Goal: Task Accomplishment & Management: Complete application form

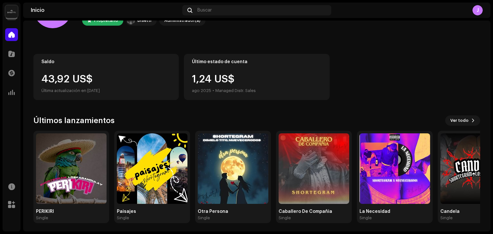
scroll to position [43, 0]
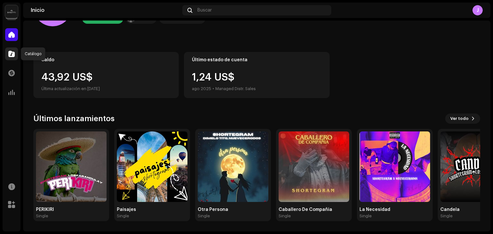
click at [11, 55] on span at bounding box center [11, 53] width 6 height 5
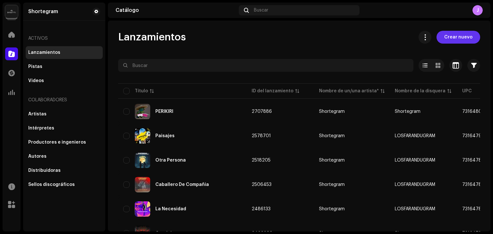
click at [458, 40] on span "Crear nuevo" at bounding box center [458, 37] width 28 height 13
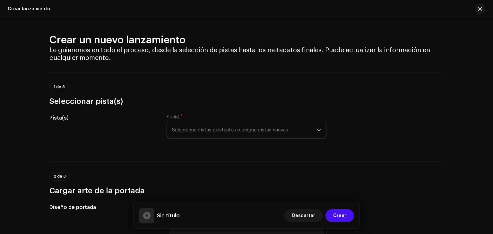
click at [236, 130] on span "Seleccione pistas existentes o cargue pistas nuevas" at bounding box center [244, 130] width 144 height 16
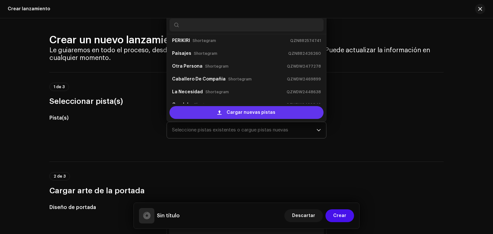
scroll to position [10, 0]
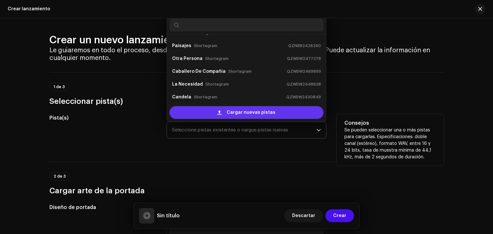
click at [243, 113] on span "Cargar nuevas pistas" at bounding box center [250, 112] width 49 height 13
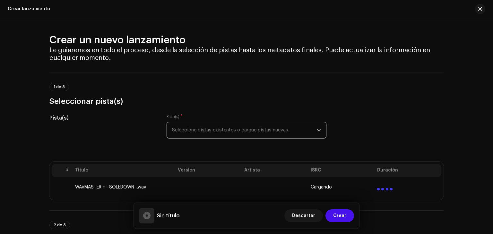
click at [294, 134] on span "Seleccione pistas existentes o cargue pistas nuevas" at bounding box center [244, 130] width 144 height 16
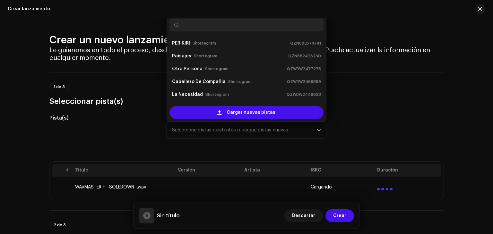
click at [358, 134] on div "Pista(s) Pista(s) * Seleccione pistas existentes o cargue pistas nuevas PERIKIR…" at bounding box center [246, 130] width 394 height 32
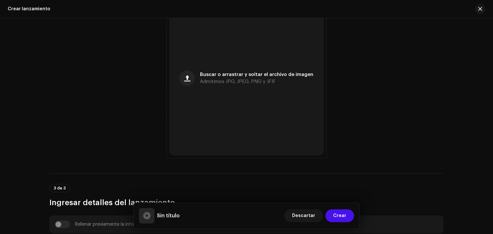
scroll to position [260, 0]
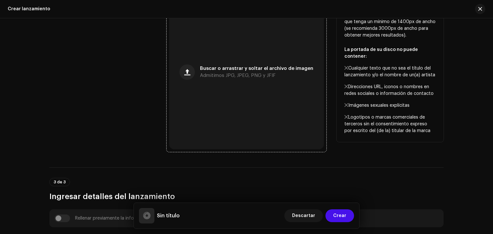
click at [216, 75] on span "Admitimos JPG, JPEG, PNG y JFIF" at bounding box center [238, 75] width 76 height 4
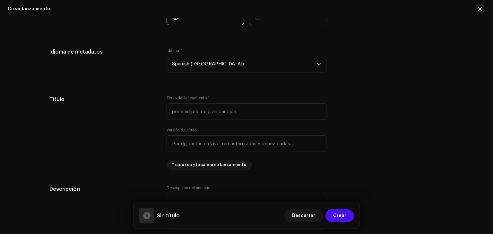
scroll to position [519, 0]
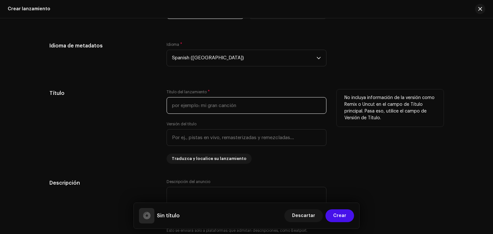
click at [218, 107] on input "text" at bounding box center [246, 105] width 160 height 17
type input "Maldita Sole Down"
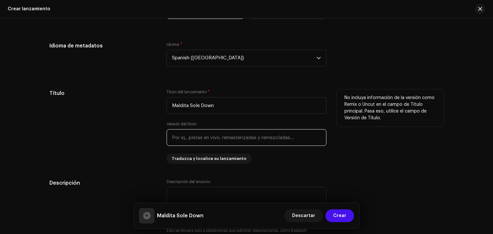
click at [209, 140] on input "text" at bounding box center [246, 137] width 160 height 17
type input "m"
type input "M"
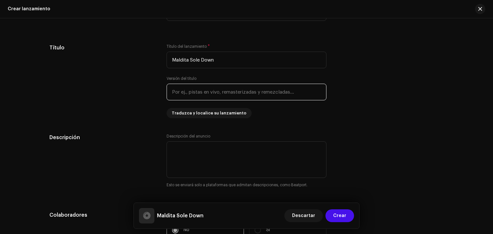
scroll to position [592, 0]
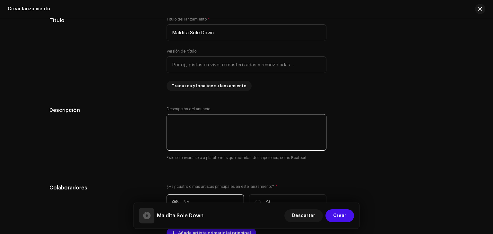
click at [190, 126] on textarea at bounding box center [246, 132] width 160 height 37
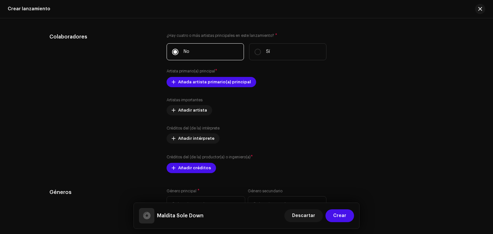
scroll to position [741, 0]
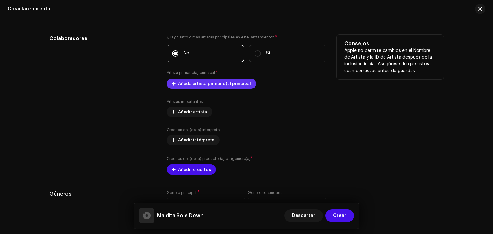
type textarea "[PERSON_NAME] sole down es una cancion con mucho sentimiento para todos ustedes."
click at [206, 84] on span "Añada artista primario(a) principal" at bounding box center [214, 83] width 73 height 13
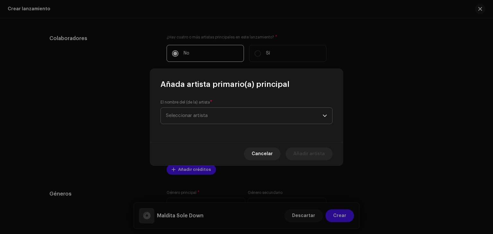
click at [166, 117] on span "Seleccionar artista" at bounding box center [187, 115] width 42 height 5
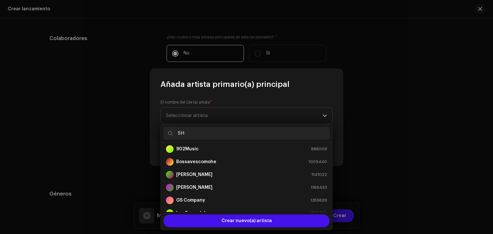
scroll to position [0, 0]
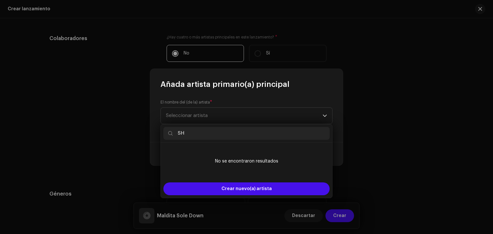
type input "S"
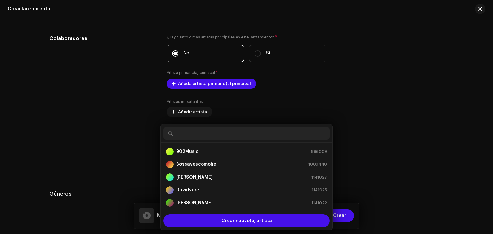
click at [414, 134] on div "Añada artista primario(a) principal El nombre del (de la) artista * Seleccionar…" at bounding box center [246, 117] width 493 height 234
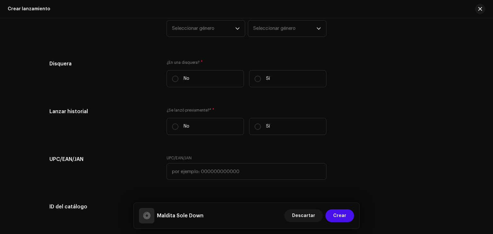
scroll to position [916, 0]
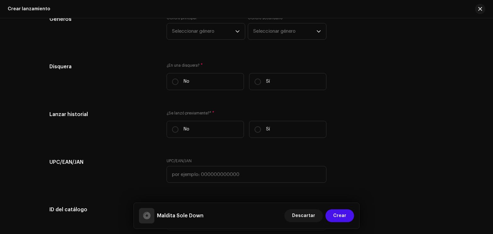
click at [191, 215] on h5 "Maldita Sole Down" at bounding box center [180, 216] width 47 height 8
click at [172, 84] on p-radiobutton at bounding box center [175, 82] width 6 height 6
click at [172, 84] on input "No" at bounding box center [175, 82] width 6 height 6
radio input "true"
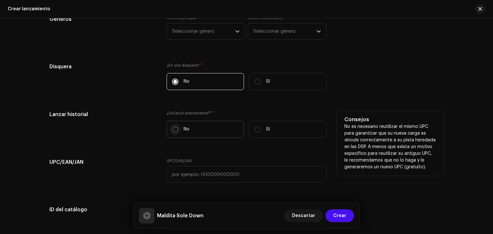
click at [175, 133] on p-radiobutton at bounding box center [175, 129] width 6 height 6
click at [175, 133] on input "No" at bounding box center [175, 129] width 6 height 6
radio input "true"
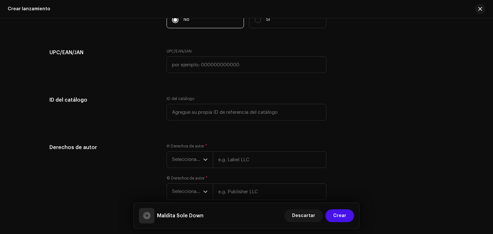
scroll to position [1031, 0]
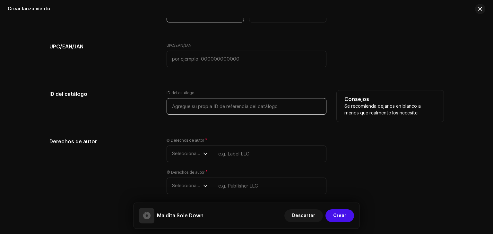
click at [250, 106] on input "text" at bounding box center [246, 106] width 160 height 17
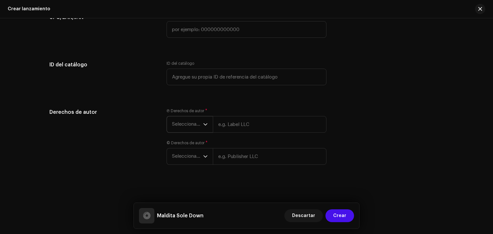
click at [198, 125] on span "Seleccionar año" at bounding box center [187, 124] width 31 height 16
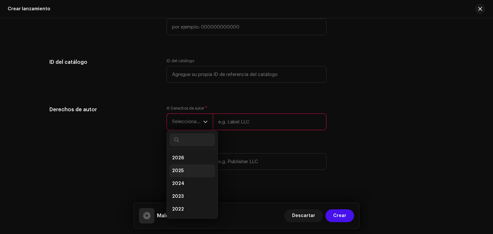
click at [186, 170] on li "2025" at bounding box center [192, 171] width 46 height 13
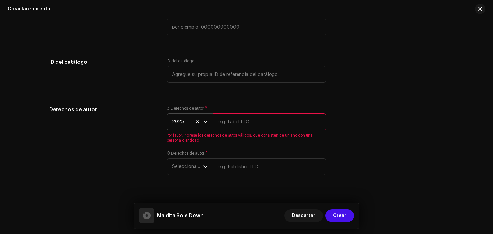
click at [245, 123] on input "text" at bounding box center [270, 122] width 114 height 17
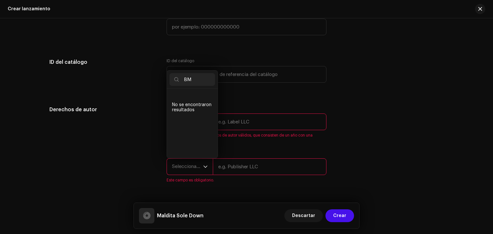
type input "B"
type input "S"
click at [123, 151] on div "Derechos de autor" at bounding box center [102, 148] width 107 height 85
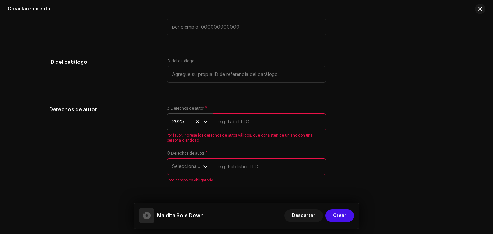
click at [196, 123] on icon at bounding box center [197, 121] width 3 height 3
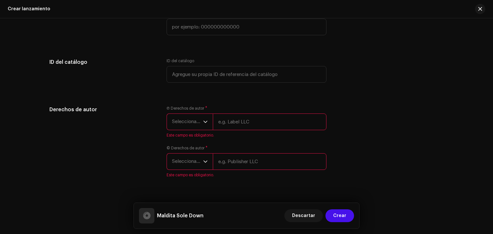
click at [197, 164] on span "Seleccionar año" at bounding box center [187, 162] width 31 height 16
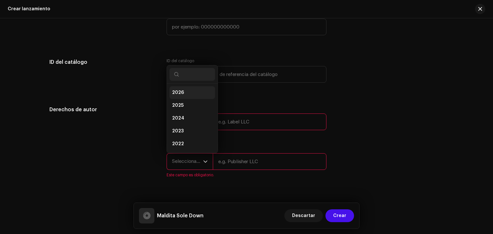
click at [190, 99] on li "2026" at bounding box center [192, 92] width 46 height 13
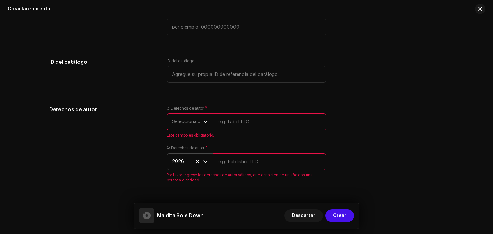
click at [237, 162] on input "text" at bounding box center [270, 161] width 114 height 17
click at [196, 163] on icon at bounding box center [197, 161] width 4 height 4
click at [203, 163] on icon "dropdown trigger" at bounding box center [205, 161] width 4 height 4
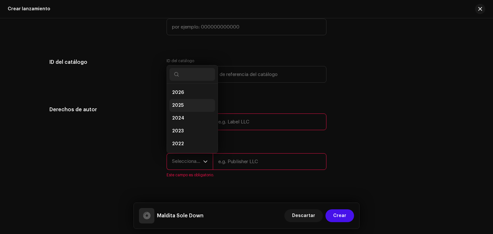
click at [180, 102] on li "2025" at bounding box center [192, 105] width 46 height 13
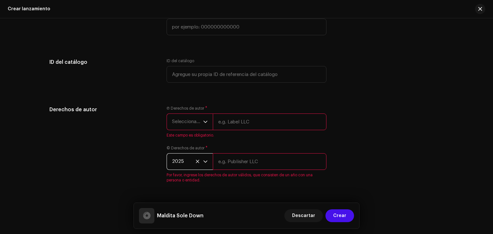
click at [237, 168] on input "text" at bounding box center [270, 161] width 114 height 17
drag, startPoint x: 237, startPoint y: 168, endPoint x: 247, endPoint y: 107, distance: 61.7
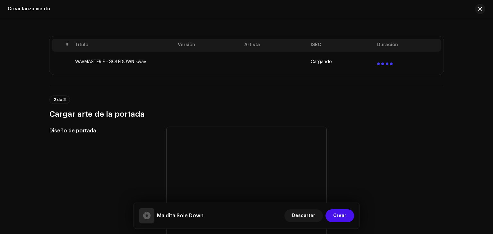
scroll to position [123, 0]
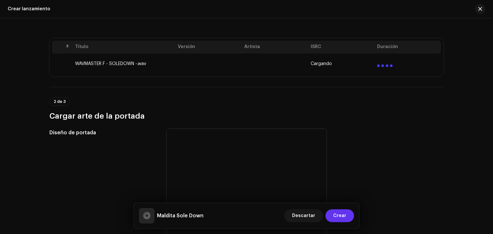
type input "BMI"
click at [349, 216] on button "Crear" at bounding box center [339, 215] width 29 height 13
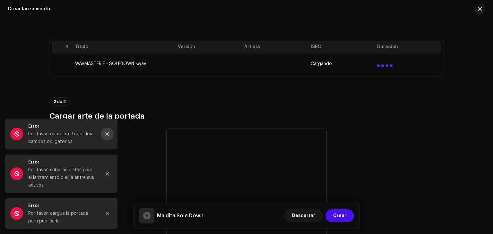
click at [110, 132] on button "Close" at bounding box center [107, 134] width 13 height 13
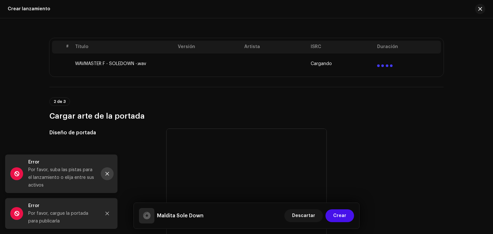
click at [106, 175] on icon "Close" at bounding box center [107, 174] width 4 height 4
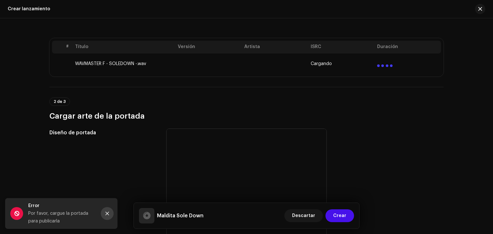
click at [105, 215] on icon "Close" at bounding box center [107, 213] width 4 height 4
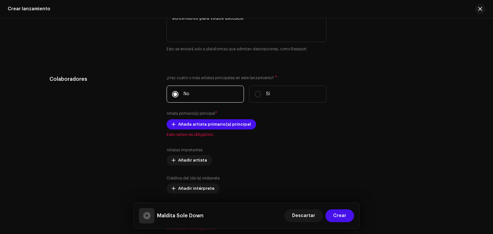
scroll to position [705, 0]
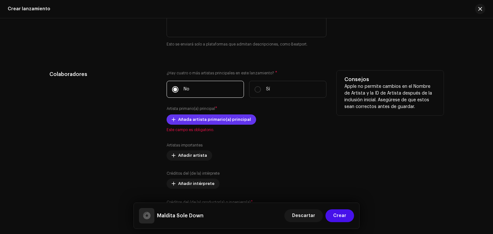
click at [186, 120] on span "Añada artista primario(a) principal" at bounding box center [214, 119] width 73 height 13
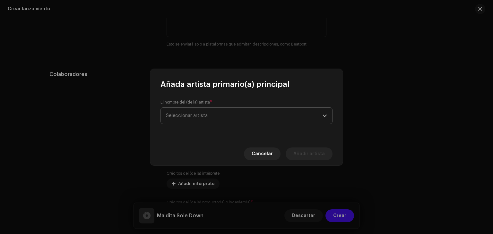
click at [216, 114] on span "Seleccionar artista" at bounding box center [244, 116] width 157 height 16
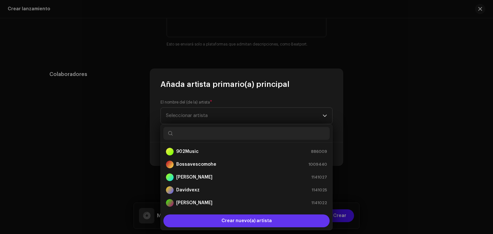
scroll to position [10, 0]
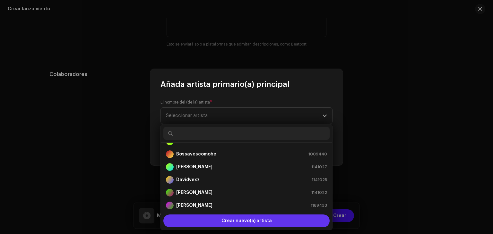
click at [225, 224] on span "Crear nuevo(a) artista" at bounding box center [246, 221] width 50 height 13
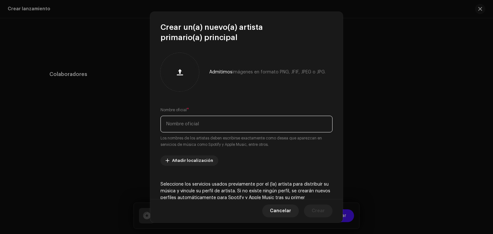
click at [173, 122] on input "text" at bounding box center [246, 124] width 172 height 17
type input "Shortegram"
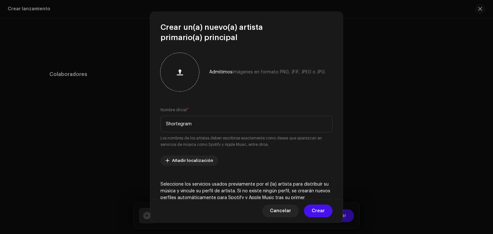
click at [183, 84] on div at bounding box center [179, 71] width 33 height 33
click at [194, 158] on span "Añadir localización" at bounding box center [192, 160] width 41 height 13
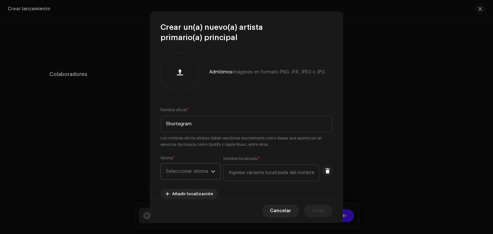
click at [196, 178] on span "Seleccionar idioma" at bounding box center [188, 172] width 45 height 16
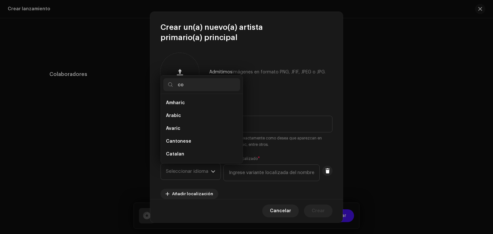
scroll to position [0, 0]
type input "c"
type input "C"
click at [286, 81] on div "Admitimos imágenes en formato PNG, JFIF, JPEG o JPG." at bounding box center [246, 72] width 172 height 38
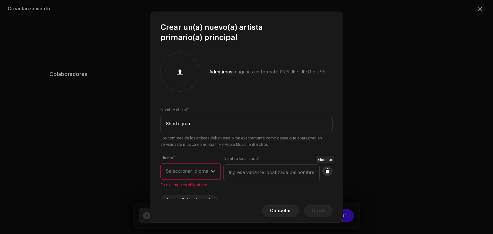
click at [327, 172] on button at bounding box center [327, 171] width 10 height 10
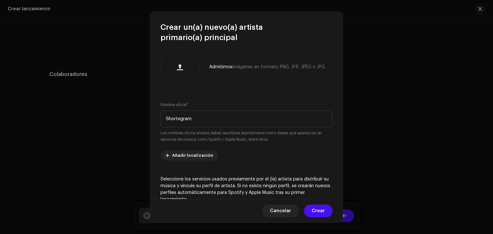
scroll to position [0, 0]
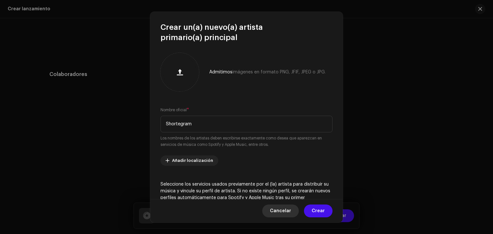
click at [290, 212] on span "Cancelar" at bounding box center [280, 211] width 21 height 13
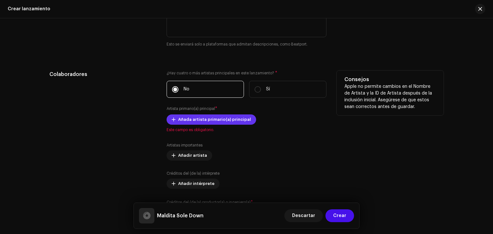
click at [187, 119] on span "Añada artista primario(a) principal" at bounding box center [214, 119] width 73 height 13
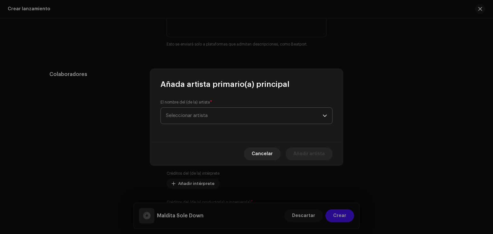
click at [237, 113] on span "Seleccionar artista" at bounding box center [244, 116] width 157 height 16
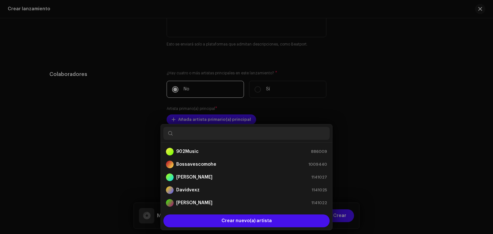
click at [401, 103] on div "Añada artista primario(a) principal El nombre del (de la) artista * Seleccionar…" at bounding box center [246, 117] width 493 height 234
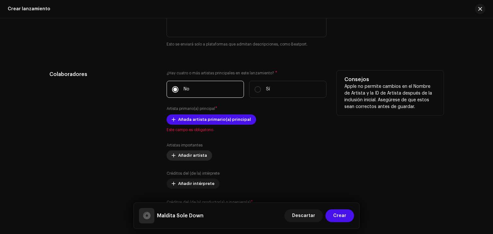
click at [198, 153] on span "Añadir artista" at bounding box center [192, 155] width 29 height 13
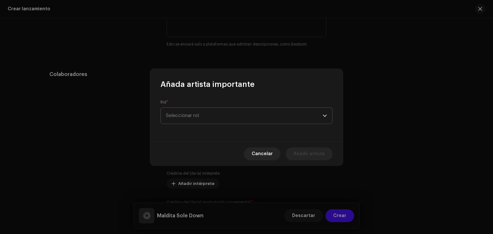
click at [267, 115] on span "Seleccionar rol" at bounding box center [244, 116] width 157 height 16
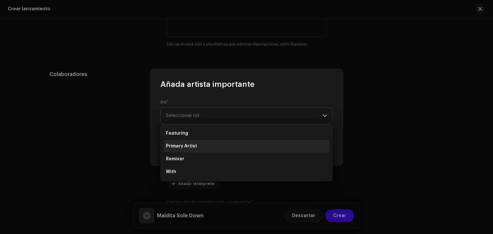
click at [204, 146] on li "Primary Artist" at bounding box center [246, 146] width 166 height 13
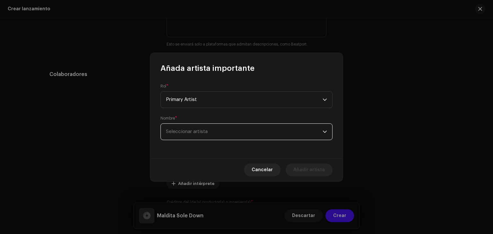
click at [213, 135] on span "Seleccionar artista" at bounding box center [244, 132] width 157 height 16
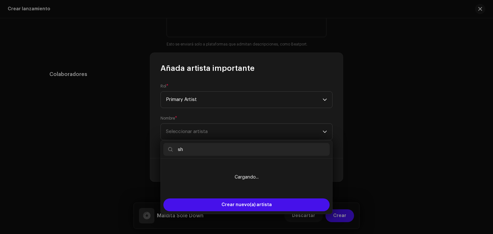
type input "s"
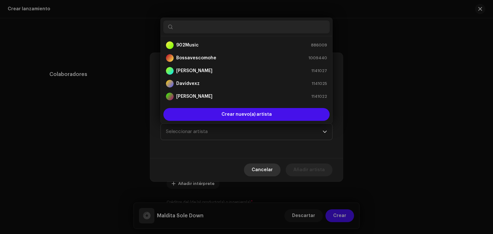
click at [269, 170] on span "Cancelar" at bounding box center [261, 170] width 21 height 13
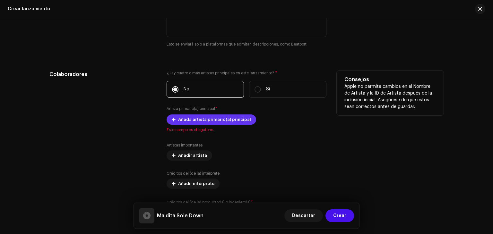
click at [202, 121] on span "Añada artista primario(a) principal" at bounding box center [214, 119] width 73 height 13
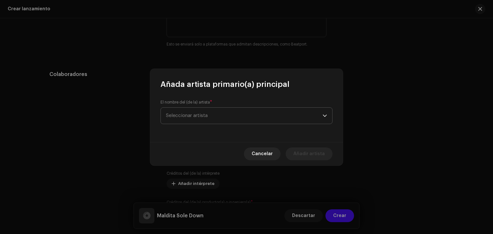
click at [209, 119] on span "Seleccionar artista" at bounding box center [244, 116] width 157 height 16
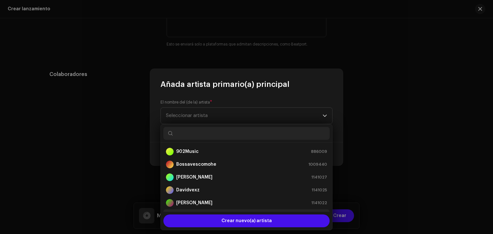
scroll to position [10, 0]
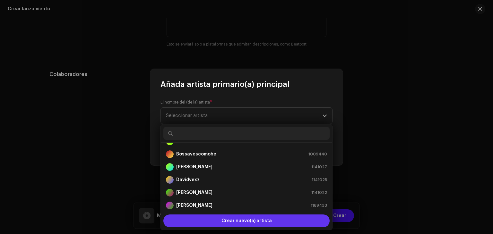
click at [217, 222] on div "Crear nuevo(a) artista" at bounding box center [246, 221] width 166 height 13
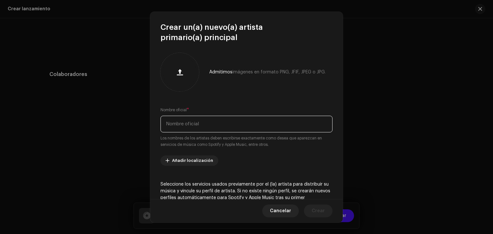
click at [204, 126] on input "text" at bounding box center [246, 124] width 172 height 17
type input "Shortegram"
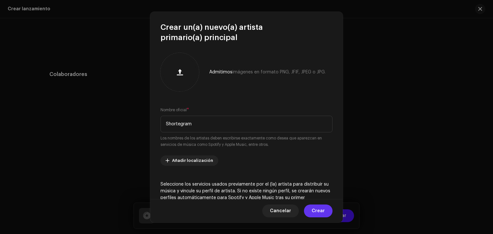
click at [313, 208] on span "Crear" at bounding box center [317, 211] width 13 height 13
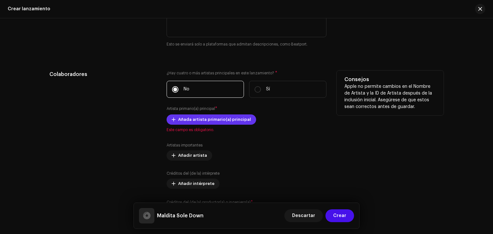
click at [209, 122] on span "Añada artista primario(a) principal" at bounding box center [214, 119] width 73 height 13
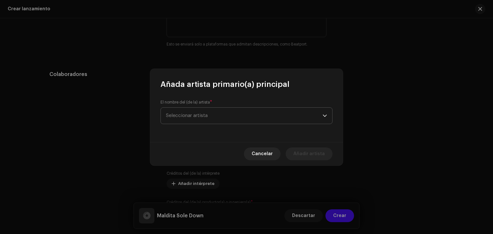
click at [218, 118] on span "Seleccionar artista" at bounding box center [244, 116] width 157 height 16
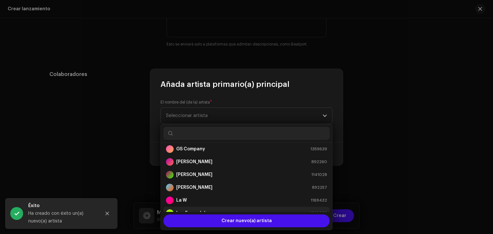
scroll to position [128, 0]
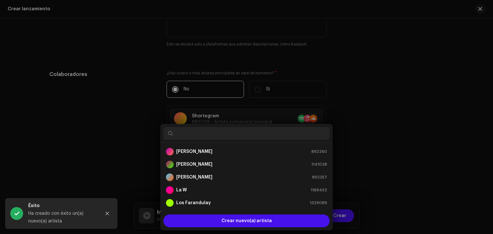
click at [381, 140] on div "Añada artista primario(a) principal El nombre del (de la) artista * Seleccionar…" at bounding box center [246, 117] width 493 height 234
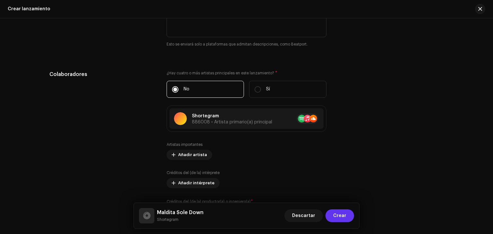
click at [337, 214] on span "Crear" at bounding box center [339, 215] width 13 height 13
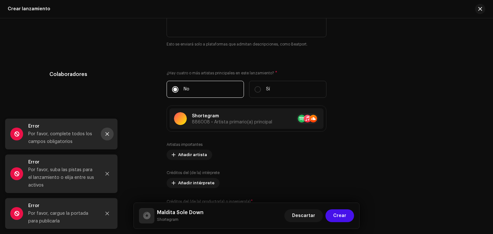
click at [106, 134] on icon "Close" at bounding box center [107, 134] width 4 height 4
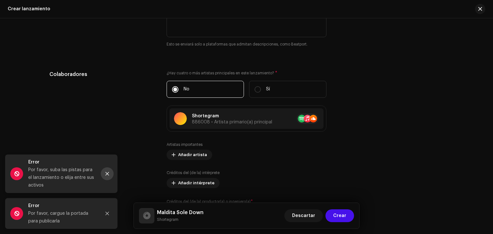
click at [106, 175] on icon "Close" at bounding box center [107, 174] width 4 height 4
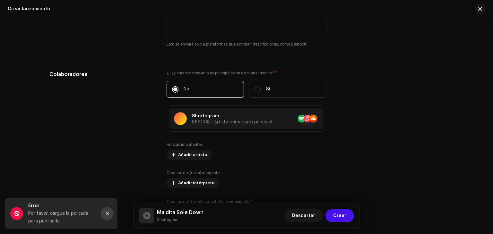
click at [105, 212] on icon "Close" at bounding box center [107, 213] width 4 height 4
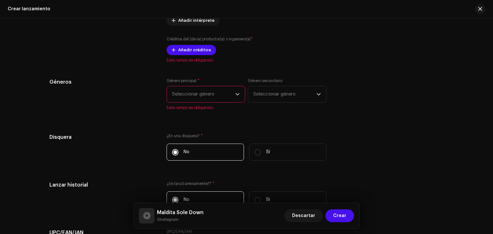
scroll to position [863, 0]
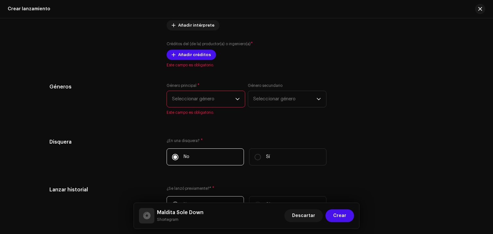
click at [222, 105] on span "Seleccionar género" at bounding box center [203, 99] width 63 height 16
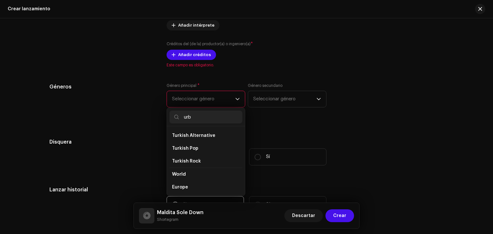
scroll to position [0, 0]
type input "urb"
click at [191, 177] on span "Reggaeton / Latin Urban" at bounding box center [199, 174] width 55 height 6
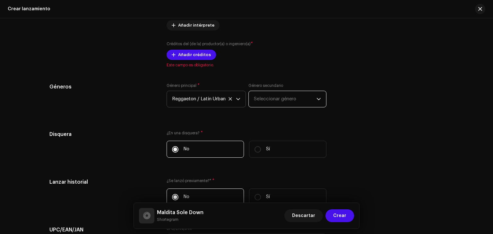
click at [280, 106] on span "Seleccionar género" at bounding box center [285, 99] width 63 height 16
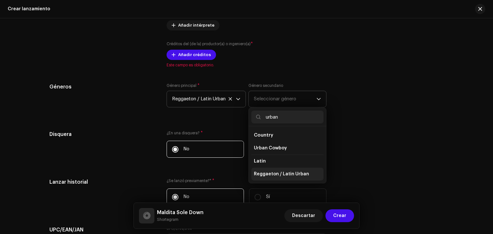
type input "urban"
click at [286, 177] on span "Reggaeton / Latin Urban" at bounding box center [281, 174] width 55 height 6
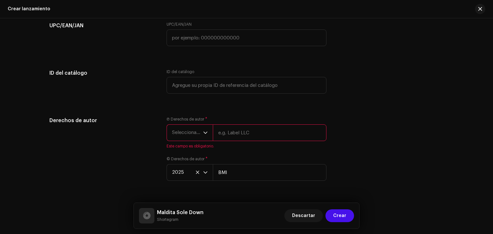
scroll to position [1071, 0]
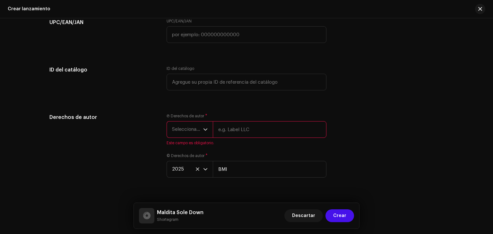
click at [204, 132] on icon "dropdown trigger" at bounding box center [205, 129] width 4 height 4
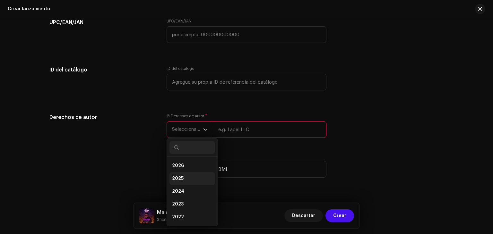
click at [182, 178] on li "2025" at bounding box center [192, 178] width 46 height 13
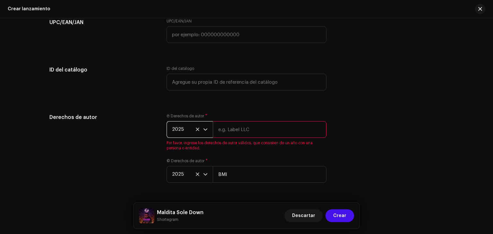
click at [241, 136] on input "text" at bounding box center [270, 129] width 114 height 17
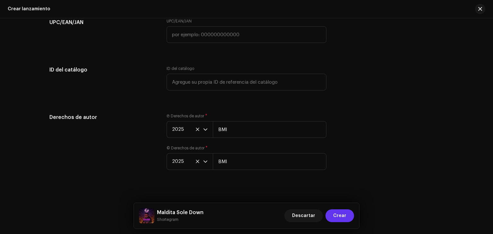
click at [343, 212] on span "Crear" at bounding box center [339, 215] width 13 height 13
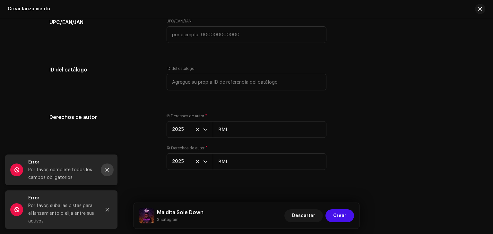
click at [107, 172] on button "Close" at bounding box center [107, 170] width 13 height 13
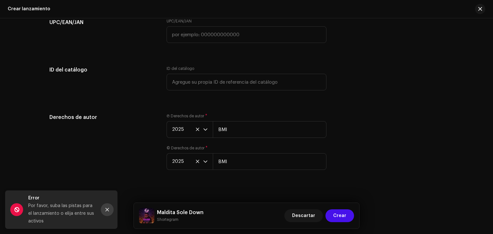
click at [108, 211] on icon "Close" at bounding box center [107, 209] width 4 height 4
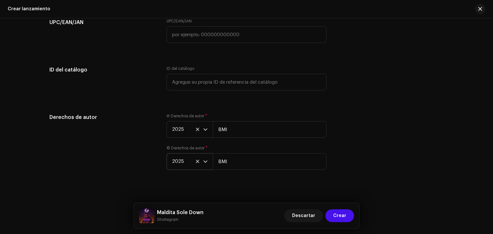
click at [196, 163] on icon at bounding box center [197, 161] width 3 height 3
click at [196, 131] on icon at bounding box center [197, 129] width 3 height 3
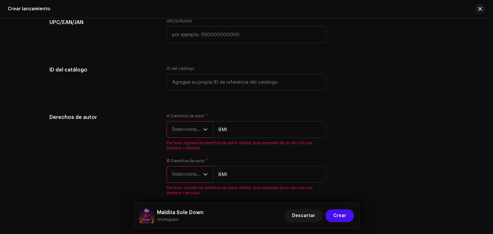
click at [205, 130] on icon "dropdown trigger" at bounding box center [205, 129] width 4 height 4
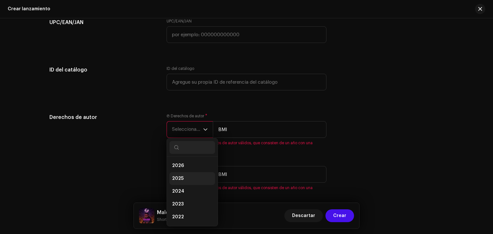
click at [187, 176] on li "2025" at bounding box center [192, 178] width 46 height 13
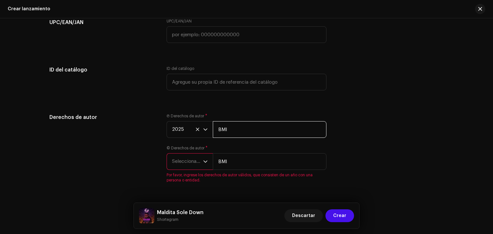
click at [237, 131] on input "BMI" at bounding box center [270, 129] width 114 height 17
type input "B"
type input "[PERSON_NAME] GRANADA"
click at [198, 168] on span "Seleccionar año" at bounding box center [187, 162] width 31 height 16
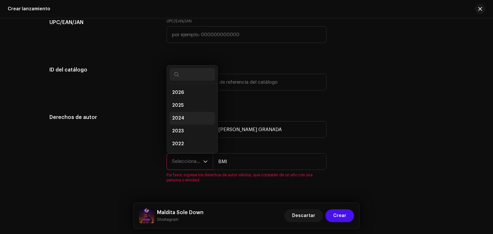
scroll to position [10, 0]
click at [185, 97] on li "2025" at bounding box center [192, 95] width 46 height 13
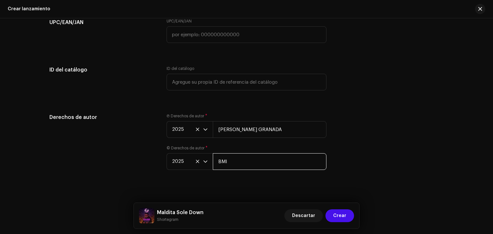
click at [233, 158] on input "BMI" at bounding box center [270, 161] width 114 height 17
type input "B"
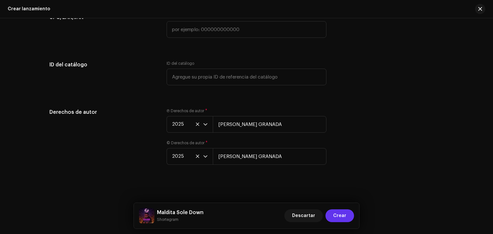
type input "[PERSON_NAME] GRANADA"
click at [351, 217] on button "Crear" at bounding box center [339, 215] width 29 height 13
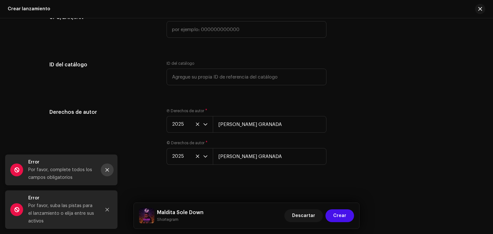
click at [104, 173] on button "Close" at bounding box center [107, 170] width 13 height 13
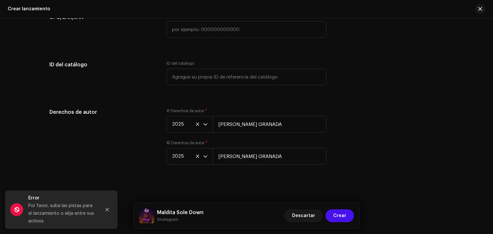
click at [106, 217] on div "Error Por favor, suba las pistas para el lanzamiento o elija entre sus activos" at bounding box center [61, 209] width 112 height 38
click at [106, 209] on icon "Close" at bounding box center [107, 209] width 4 height 4
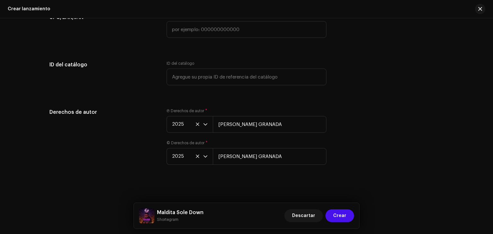
click at [195, 134] on div "Ⓟ Derechos de autor * 2025 [PERSON_NAME] GRANADA © Derechos de autor * 2025 [PE…" at bounding box center [246, 140] width 160 height 64
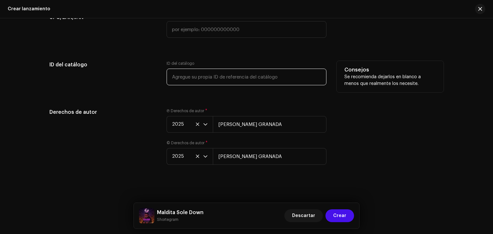
click at [204, 78] on input "text" at bounding box center [246, 77] width 160 height 17
type input "S"
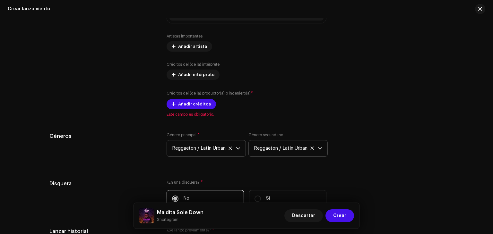
scroll to position [815, 0]
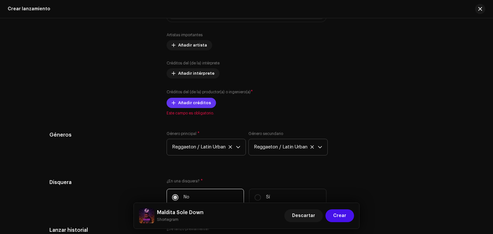
type input "LAGERENCIA"
click at [198, 102] on span "Añadir créditos" at bounding box center [194, 103] width 33 height 13
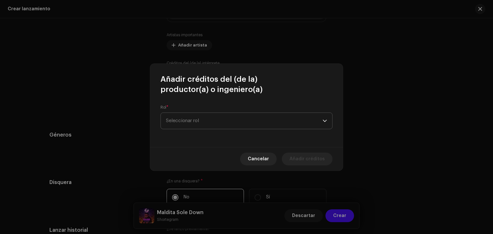
click at [196, 121] on span "Seleccionar rol" at bounding box center [244, 121] width 157 height 16
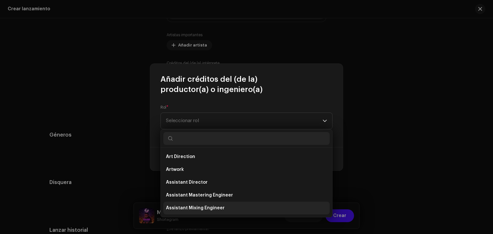
click at [231, 205] on li "Assistant Mixing Engineer" at bounding box center [246, 208] width 166 height 13
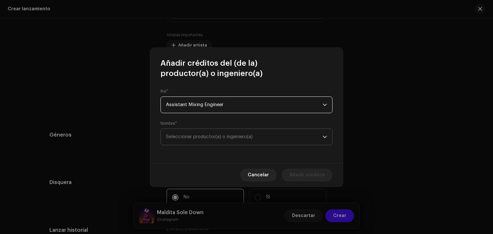
click at [216, 138] on span "Seleccionar productor(a) o ingeniero(a)" at bounding box center [209, 136] width 87 height 5
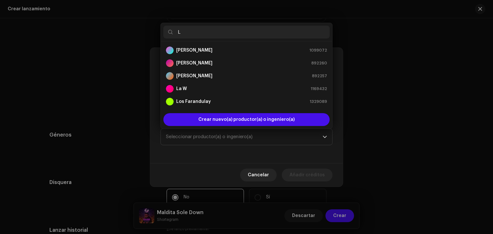
scroll to position [0, 0]
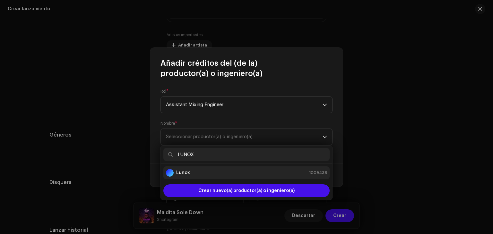
type input "LUNOX"
click at [270, 176] on div "Lunox 1009438" at bounding box center [246, 173] width 161 height 8
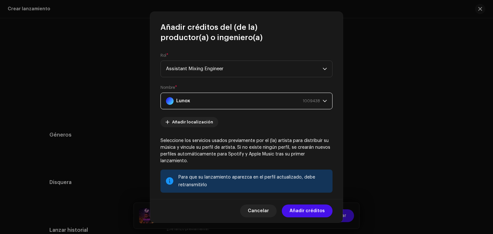
click at [317, 101] on span "1009438" at bounding box center [310, 101] width 17 height 16
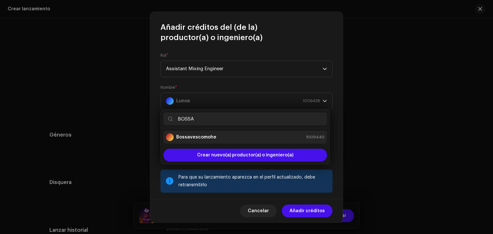
type input "BOSSA"
click at [227, 138] on div "Bossavescomohe 1009440" at bounding box center [245, 137] width 158 height 8
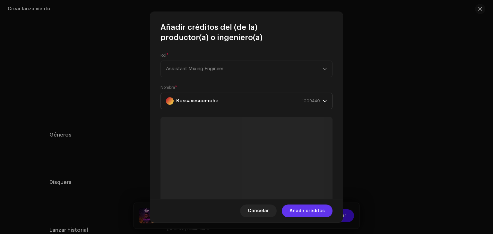
click at [302, 209] on span "Añadir créditos" at bounding box center [306, 211] width 35 height 13
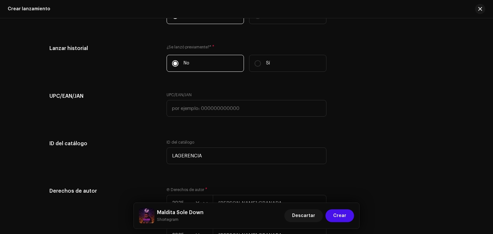
scroll to position [1097, 0]
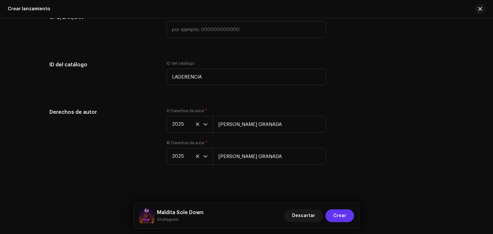
click at [337, 216] on span "Crear" at bounding box center [339, 215] width 13 height 13
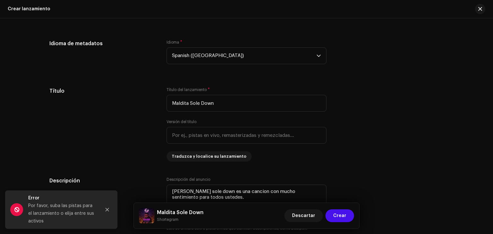
scroll to position [545, 0]
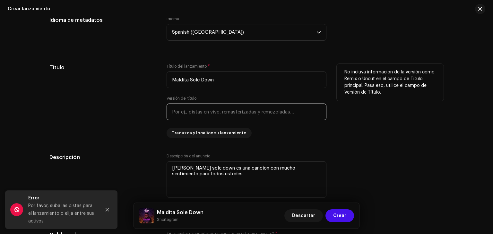
click at [214, 115] on input "text" at bounding box center [246, 112] width 160 height 17
type input "M"
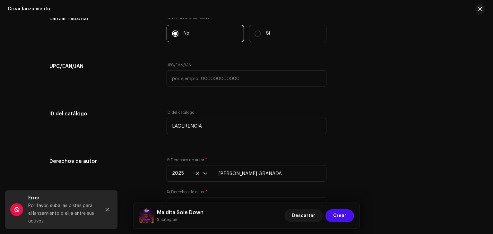
scroll to position [1097, 0]
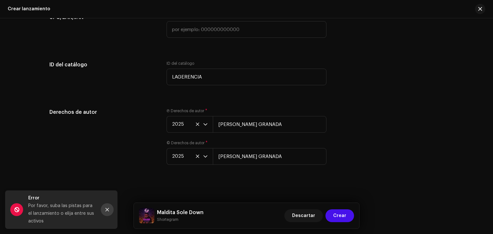
click at [105, 210] on icon "Close" at bounding box center [107, 209] width 4 height 4
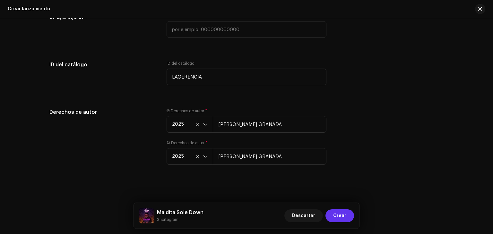
click at [334, 219] on button "Crear" at bounding box center [339, 215] width 29 height 13
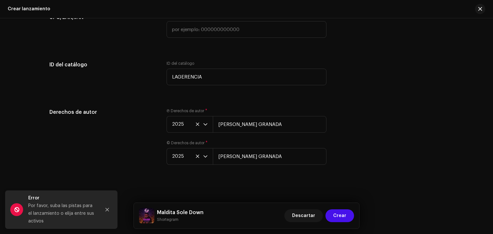
drag, startPoint x: 490, startPoint y: 213, endPoint x: 492, endPoint y: 164, distance: 49.8
click at [492, 164] on div "Crear un nuevo lanzamiento Le guiaremos en todo el proceso, desde la selección …" at bounding box center [246, 126] width 493 height 216
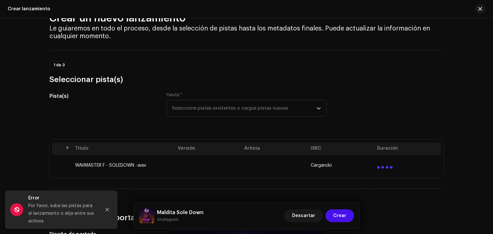
scroll to position [23, 0]
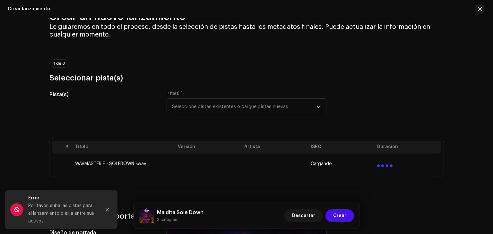
click at [353, 166] on div "Cargando" at bounding box center [340, 163] width 61 height 5
click at [106, 213] on button "Close" at bounding box center [107, 209] width 13 height 13
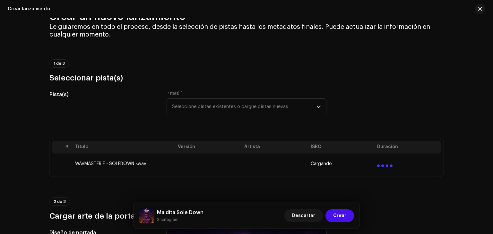
click at [106, 213] on h3 "Cargar arte de la portada" at bounding box center [246, 216] width 394 height 10
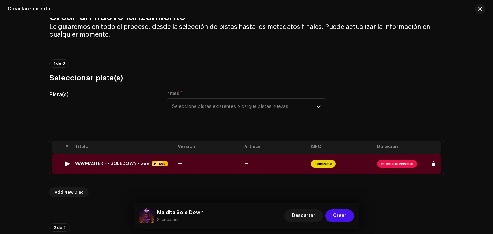
click at [383, 165] on span "Arreglar problemas" at bounding box center [397, 164] width 40 height 8
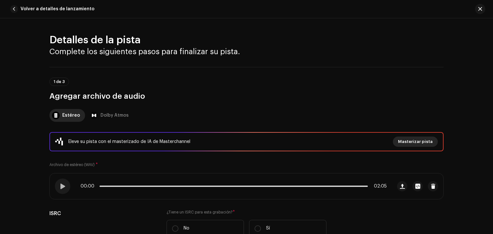
click at [421, 140] on span "Masterizar pista" at bounding box center [415, 141] width 35 height 13
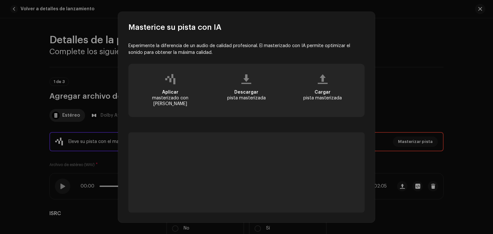
click at [168, 95] on span "Aplicar" at bounding box center [170, 92] width 16 height 4
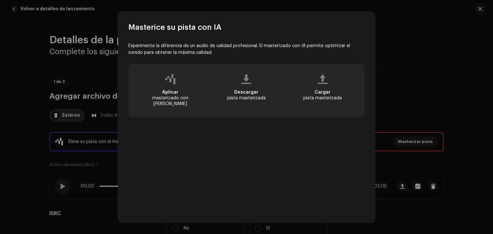
click at [336, 132] on iframe at bounding box center [246, 187] width 236 height 111
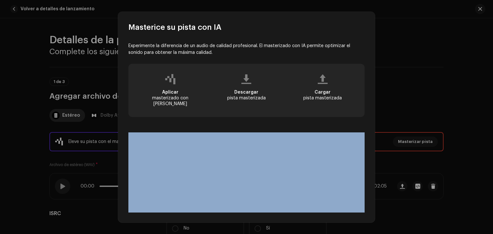
click at [336, 132] on iframe at bounding box center [246, 187] width 236 height 111
drag, startPoint x: 336, startPoint y: 129, endPoint x: 287, endPoint y: 89, distance: 62.5
click at [287, 89] on div "Experimente la diferencia de un audio de calidad profesional. El masterizado co…" at bounding box center [246, 128] width 236 height 170
click at [287, 89] on div "Cargar pista masterizada" at bounding box center [322, 90] width 73 height 43
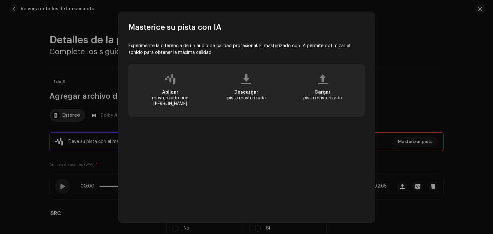
click at [323, 82] on div at bounding box center [322, 79] width 10 height 5
click at [318, 82] on div at bounding box center [322, 79] width 10 height 5
click at [320, 88] on div "Cargar pista masterizada" at bounding box center [322, 90] width 73 height 43
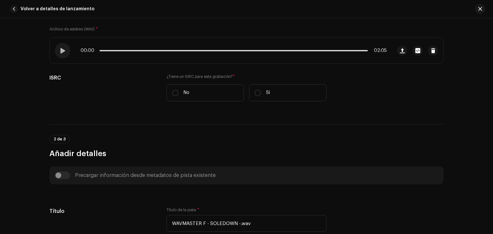
scroll to position [132, 0]
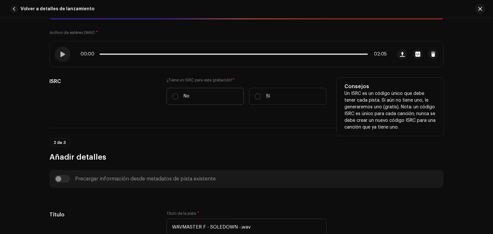
click at [180, 97] on label "No" at bounding box center [204, 96] width 77 height 17
click at [178, 97] on input "No" at bounding box center [175, 96] width 6 height 6
radio input "true"
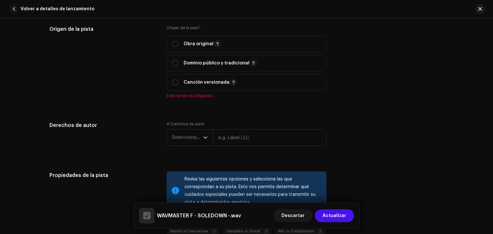
scroll to position [766, 0]
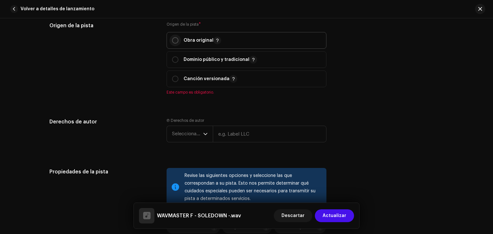
click at [172, 44] on p-radiobutton at bounding box center [175, 40] width 6 height 6
radio input "true"
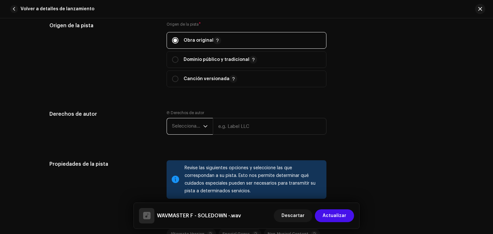
click at [195, 127] on span "Seleccionar año" at bounding box center [187, 126] width 31 height 16
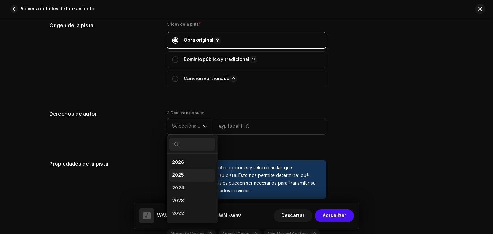
click at [179, 173] on span "2025" at bounding box center [178, 175] width 12 height 6
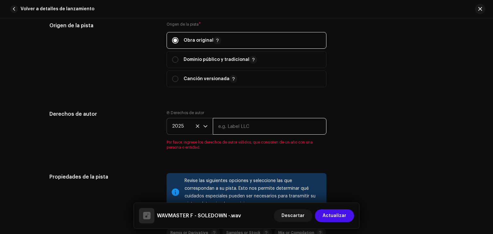
click at [241, 123] on input "text" at bounding box center [270, 126] width 114 height 17
type input "[PERSON_NAME] GRANADA"
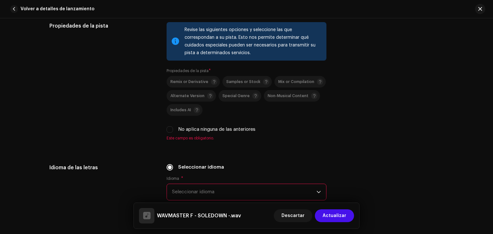
scroll to position [907, 0]
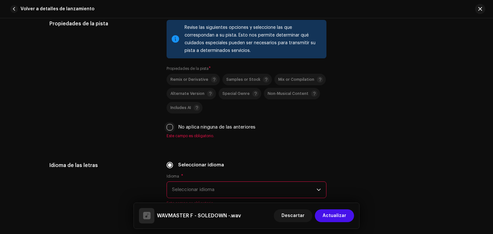
click at [169, 128] on input "No aplica ninguna de las anteriores" at bounding box center [169, 127] width 6 height 6
checkbox input "true"
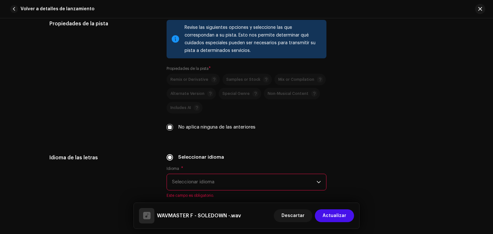
click at [249, 181] on span "Seleccionar idioma" at bounding box center [244, 182] width 144 height 16
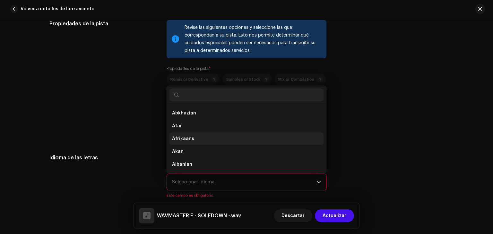
click at [242, 135] on li "Afrikaans" at bounding box center [246, 138] width 154 height 13
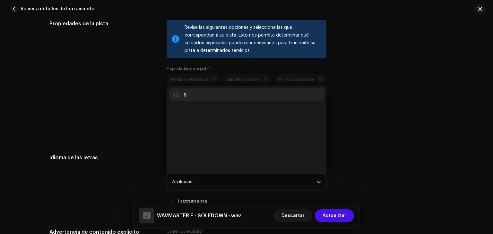
scroll to position [898, 0]
type input "S"
